Goal: Register for event/course: Sign up to attend an event or enroll in a course

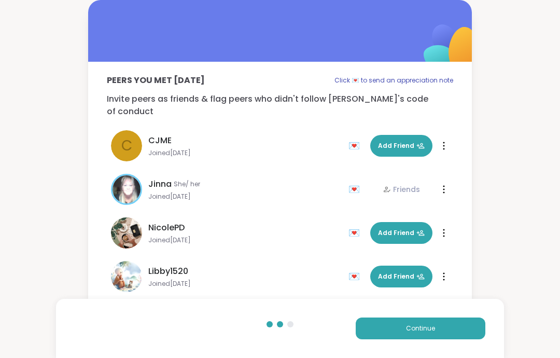
click at [402, 320] on button "Continue" at bounding box center [421, 328] width 130 height 22
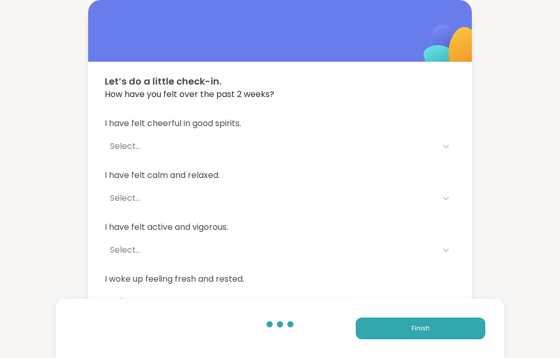
click at [407, 329] on button "Finish" at bounding box center [421, 328] width 130 height 22
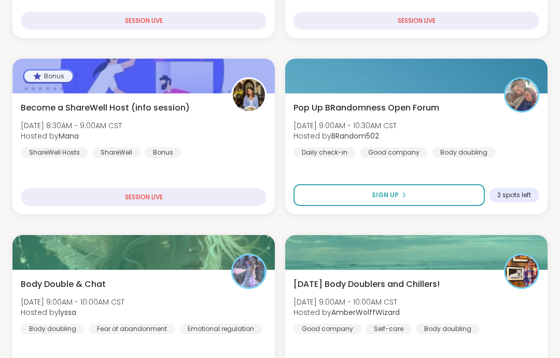
scroll to position [309, 0]
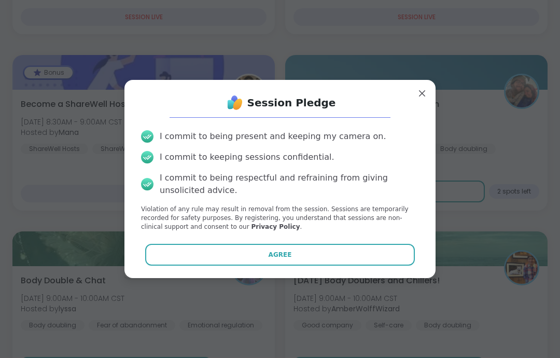
click at [215, 264] on button "Agree" at bounding box center [280, 255] width 270 height 22
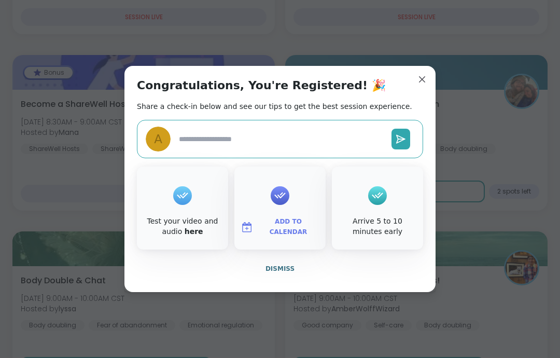
type textarea "*"
click at [261, 279] on button "Dismiss" at bounding box center [280, 269] width 286 height 22
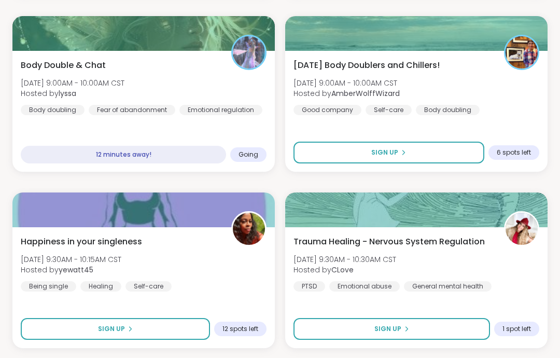
scroll to position [445, 0]
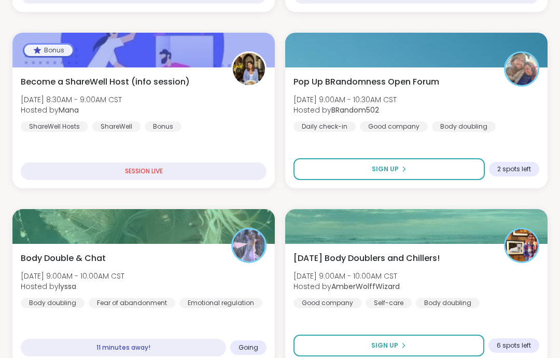
scroll to position [332, 0]
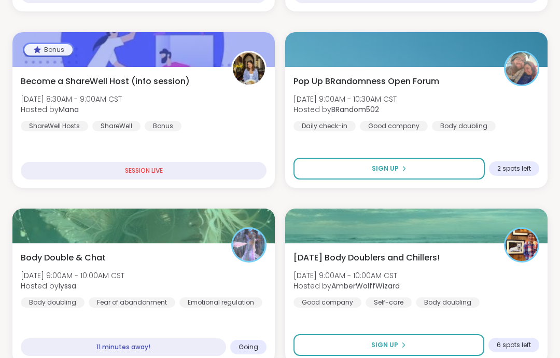
click at [112, 268] on div "Body Double & Chat [DATE] 9:00AM - 10:00AM CST Hosted by lyssa Body doubling Fe…" at bounding box center [144, 279] width 246 height 56
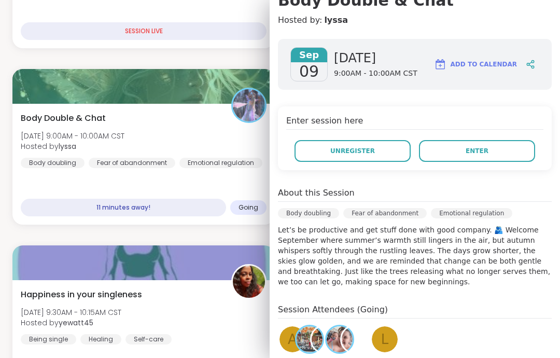
scroll to position [117, 0]
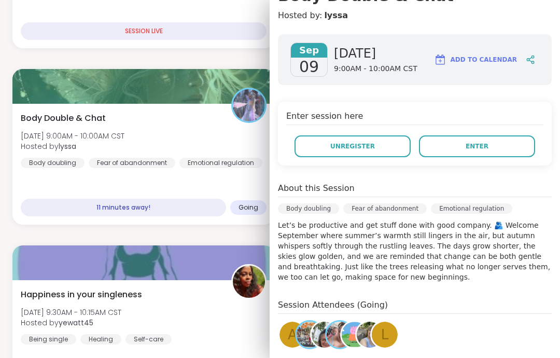
click at [359, 333] on img at bounding box center [370, 334] width 26 height 26
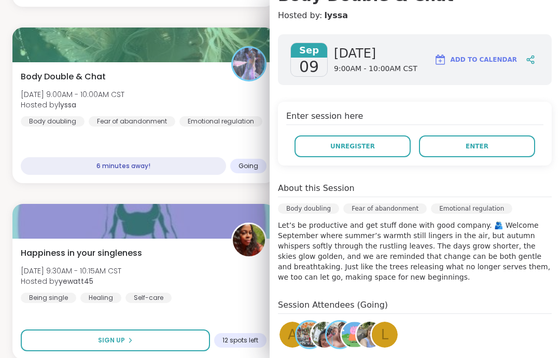
click at [491, 155] on button "Enter" at bounding box center [477, 146] width 116 height 22
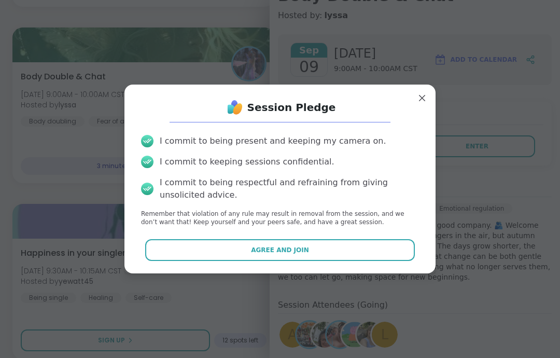
click at [291, 258] on button "Agree and Join" at bounding box center [280, 250] width 270 height 22
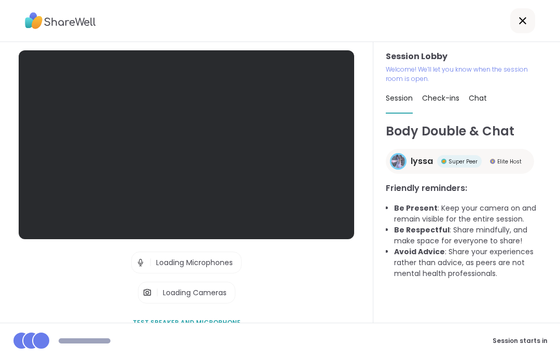
scroll to position [41, 0]
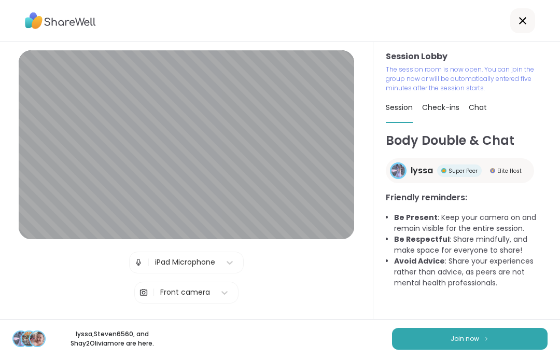
click at [425, 338] on button "Join now" at bounding box center [469, 339] width 155 height 22
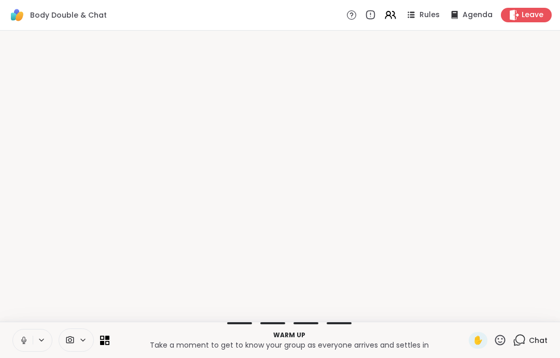
scroll to position [0, 0]
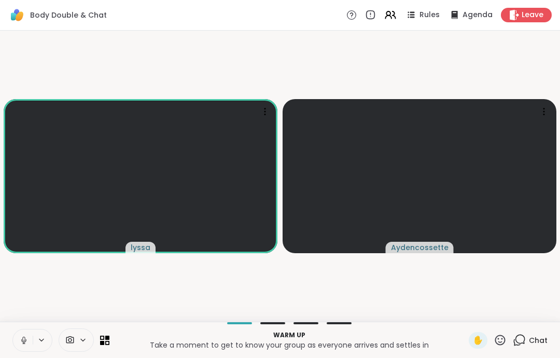
click at [27, 335] on icon at bounding box center [23, 339] width 9 height 9
click at [31, 335] on button at bounding box center [23, 340] width 20 height 22
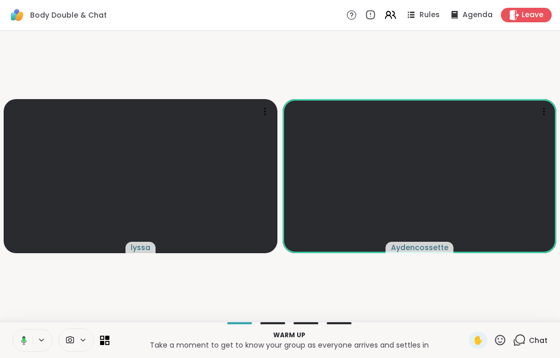
click at [24, 337] on icon at bounding box center [23, 339] width 3 height 4
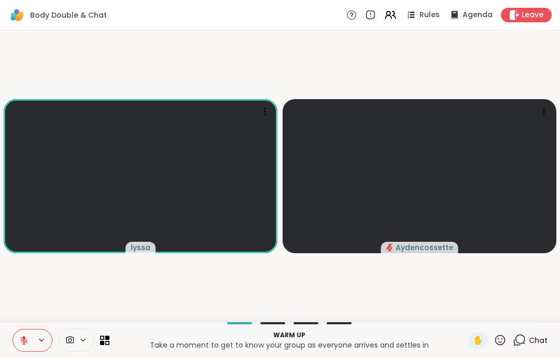
click at [22, 339] on icon at bounding box center [23, 339] width 9 height 9
click at [19, 349] on button at bounding box center [23, 340] width 20 height 22
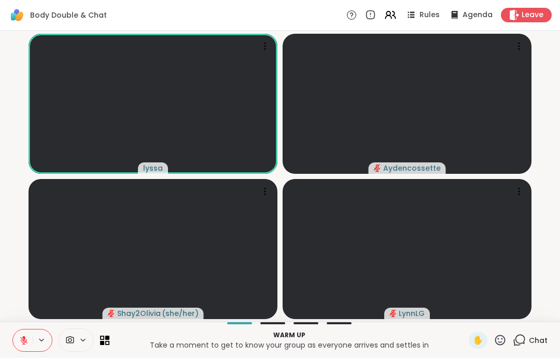
click at [19, 347] on button at bounding box center [23, 340] width 20 height 22
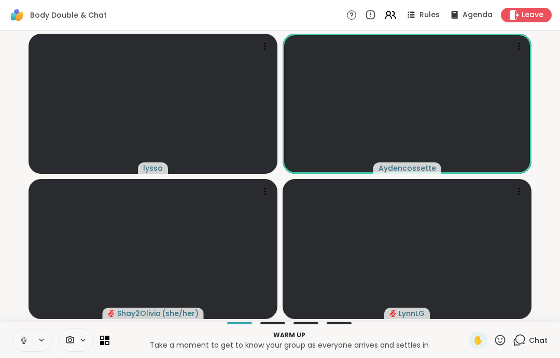
click at [20, 347] on button at bounding box center [23, 340] width 20 height 22
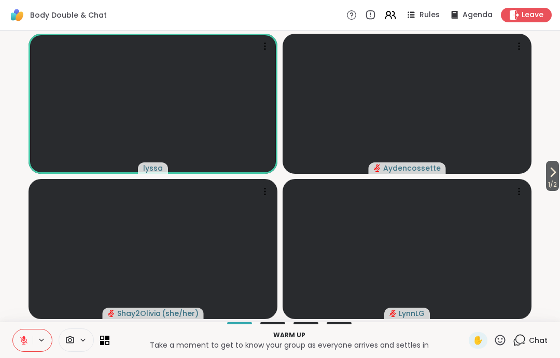
click at [26, 340] on icon at bounding box center [23, 339] width 7 height 7
click at [24, 338] on icon at bounding box center [24, 339] width 6 height 9
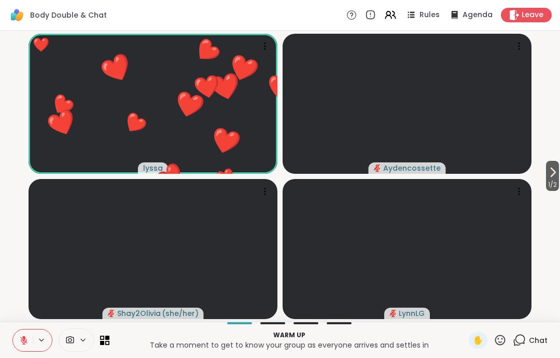
click at [28, 333] on button at bounding box center [23, 340] width 20 height 22
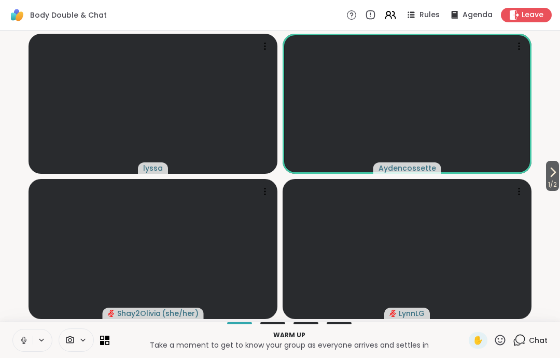
click at [29, 339] on button at bounding box center [23, 340] width 20 height 22
